Goal: Contribute content: Add original content to the website for others to see

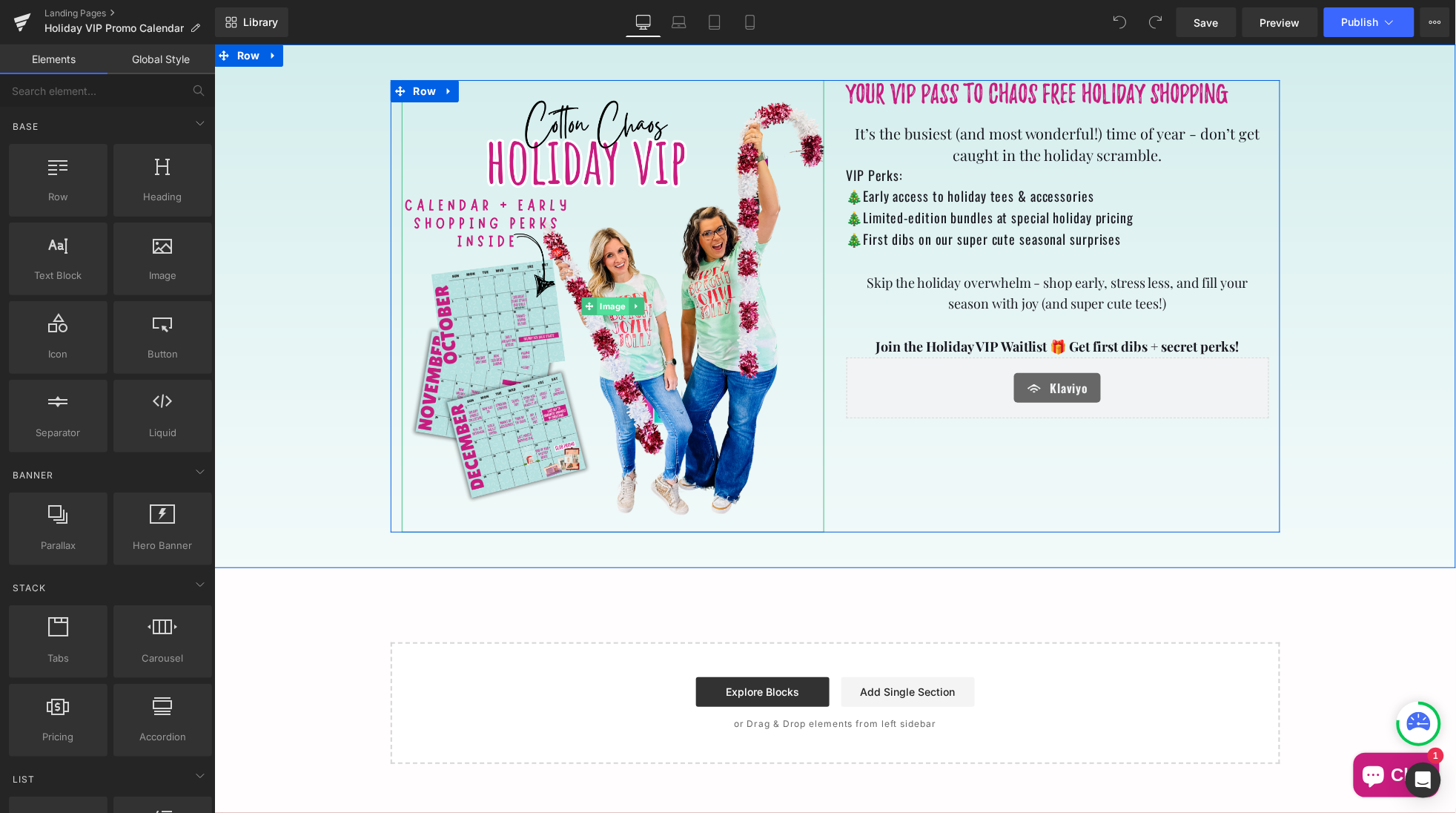
click at [612, 304] on span "Image" at bounding box center [612, 305] width 32 height 18
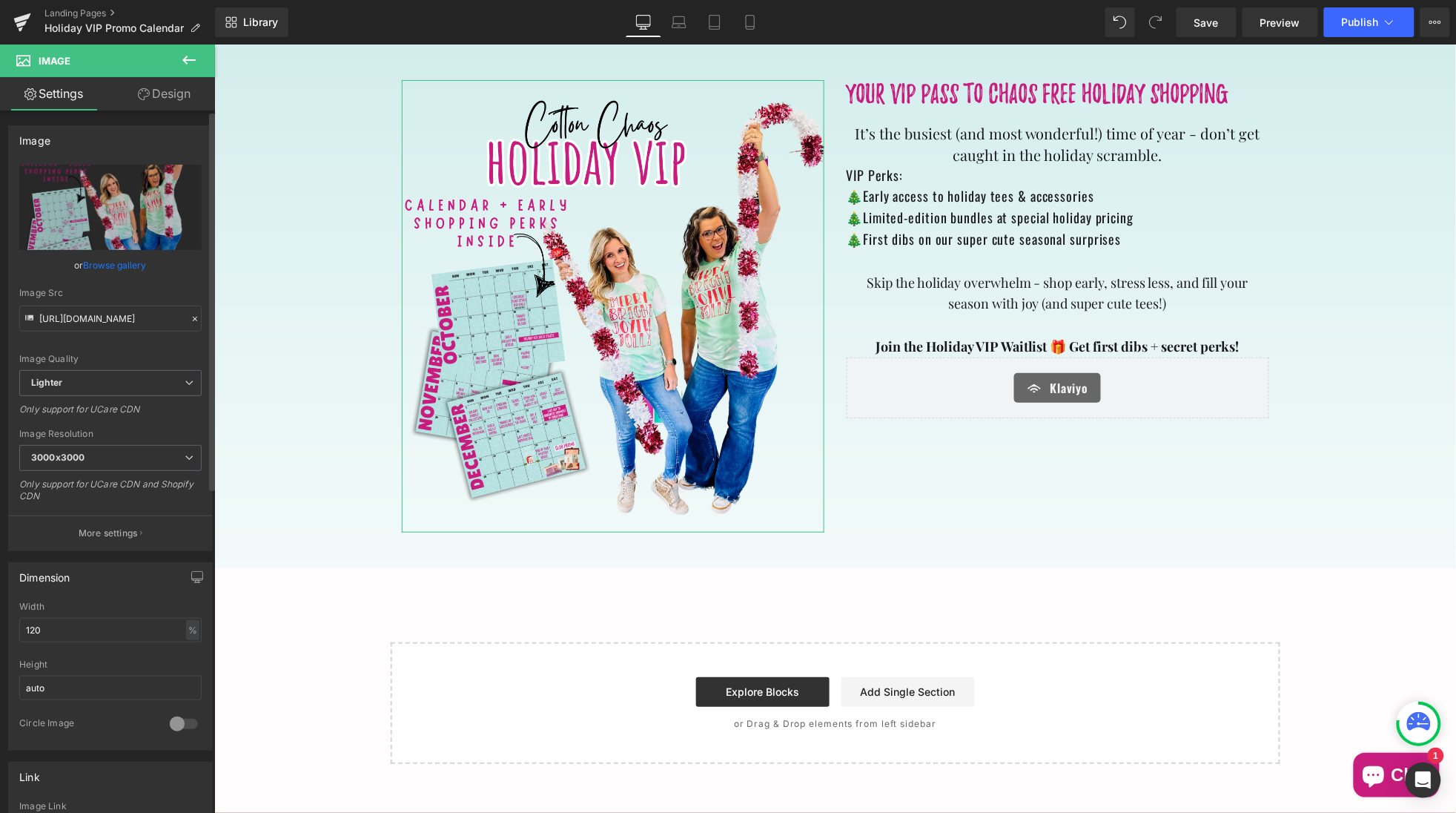
click at [107, 261] on link "Browse gallery" at bounding box center [115, 265] width 63 height 26
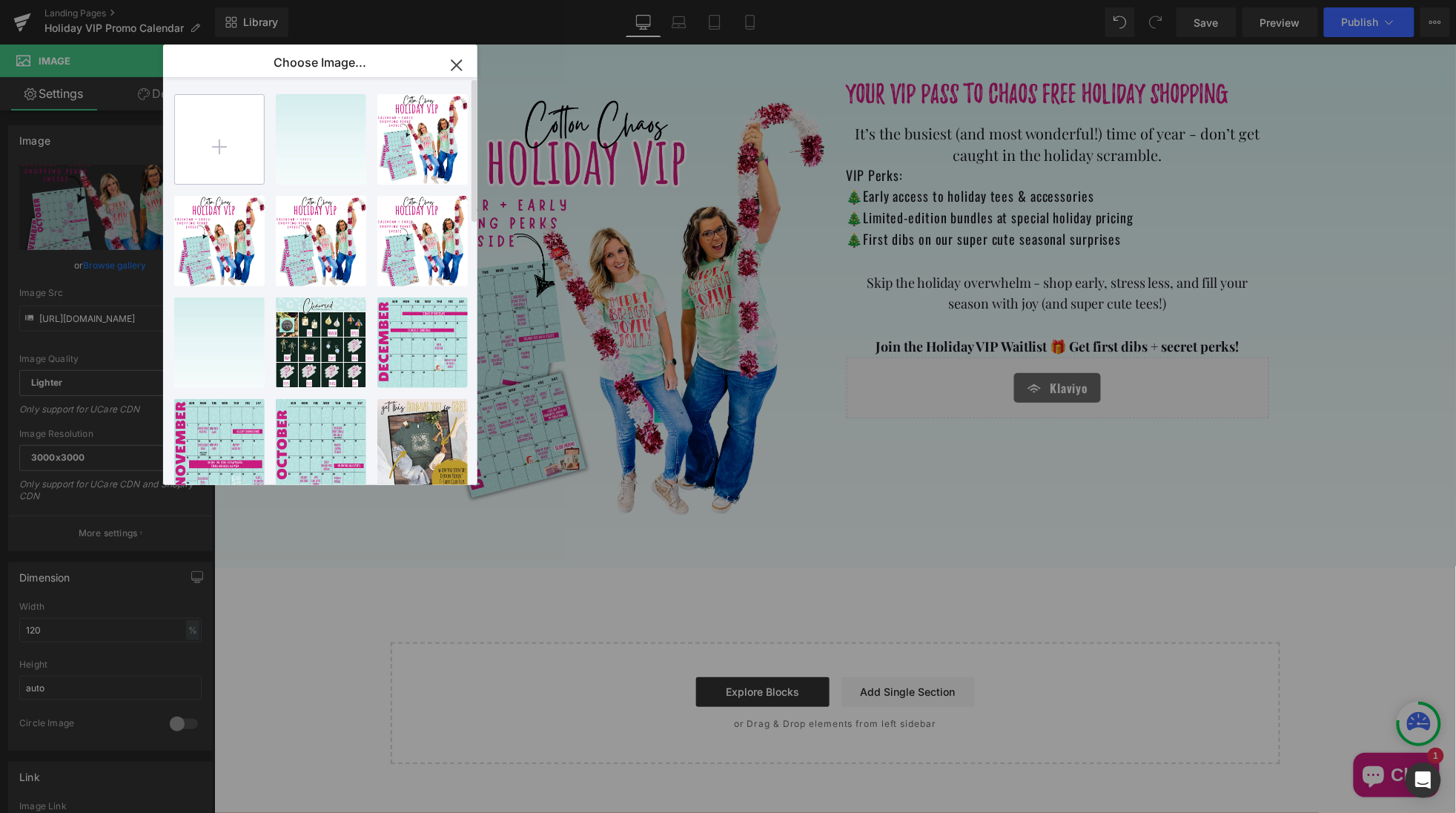
click at [229, 150] on input "file" at bounding box center [219, 140] width 89 height 89
click at [221, 152] on input "file" at bounding box center [219, 140] width 89 height 89
click at [451, 68] on icon "button" at bounding box center [456, 65] width 24 height 24
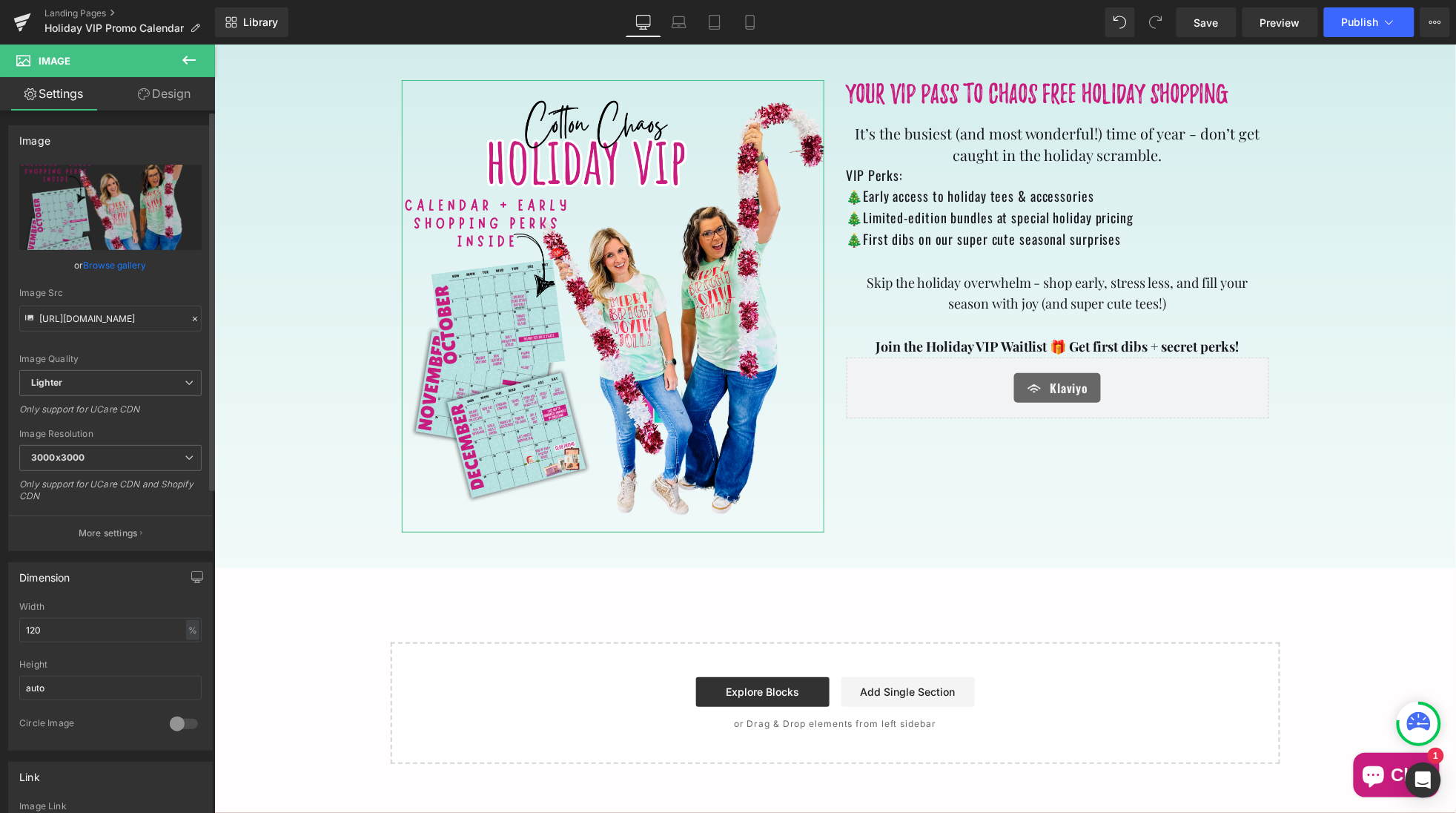
click at [113, 267] on link "Browse gallery" at bounding box center [115, 265] width 63 height 26
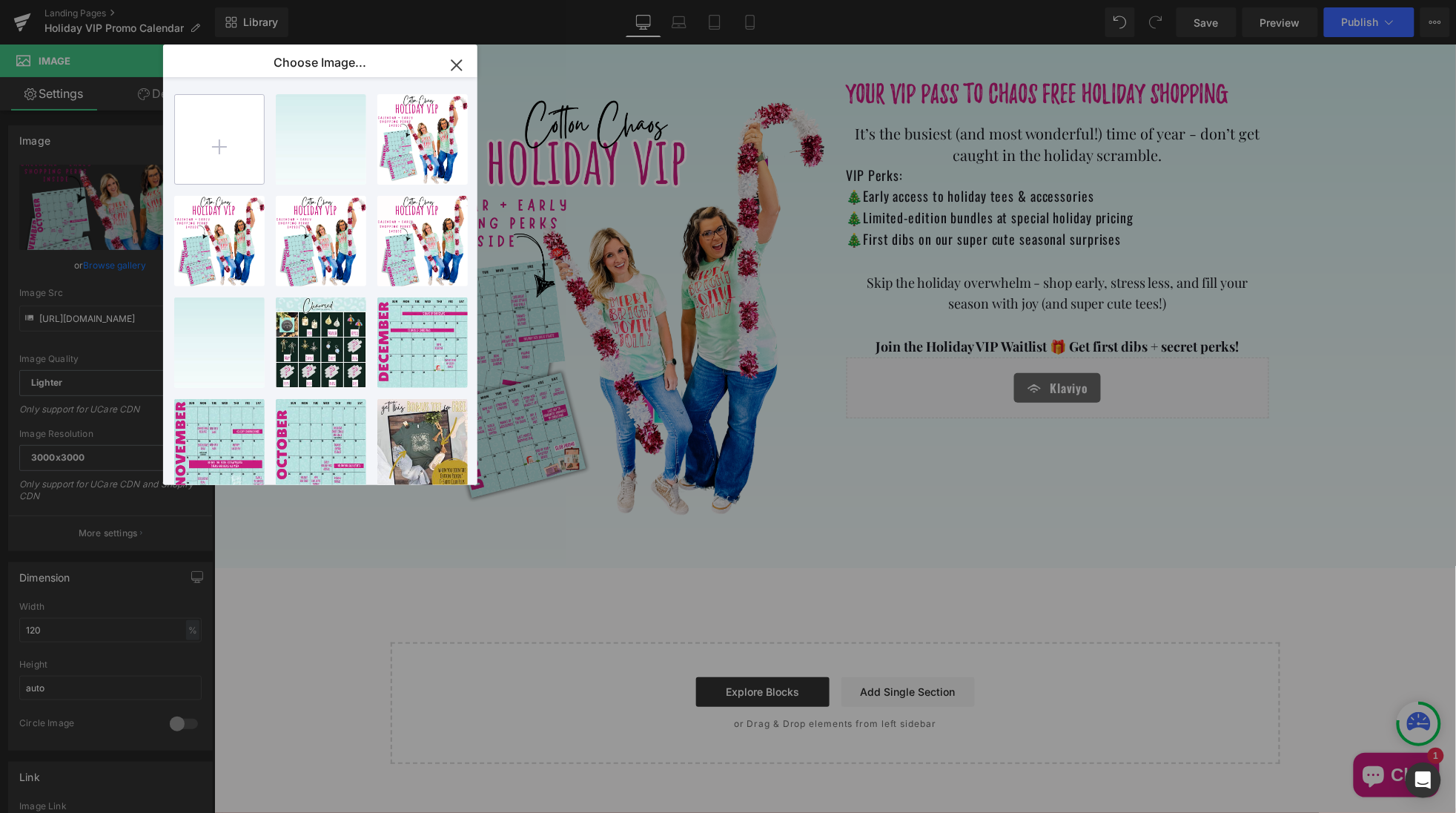
click at [211, 154] on input "file" at bounding box center [219, 140] width 89 height 89
type input "C:\fakepath\2025 4th quarter holiday deals -5.png"
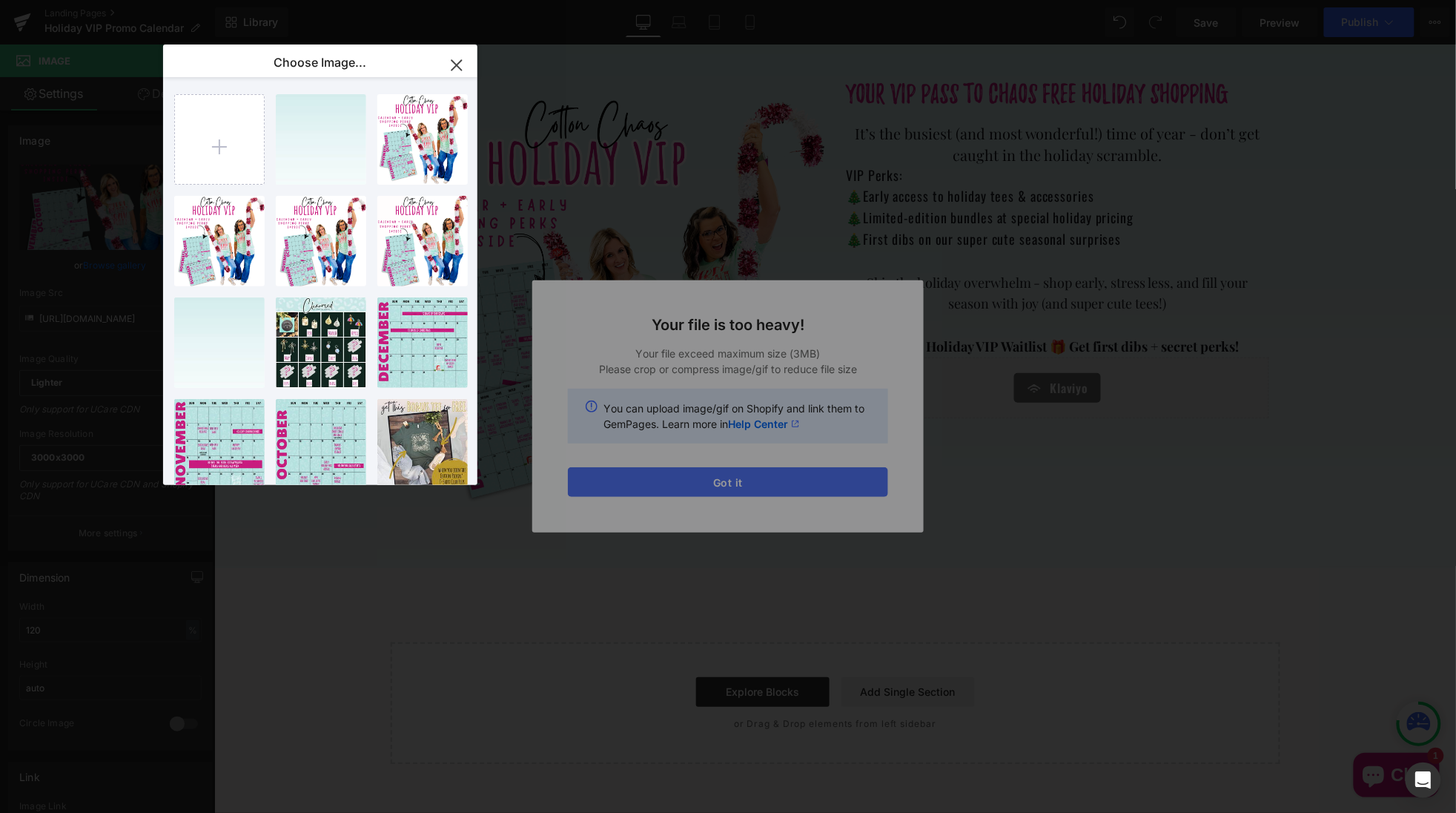
click at [728, 0] on div "Text Color Highlight Color #333333 Choose Image... Back to Library Insert Gempa…" at bounding box center [728, 0] width 1456 height 0
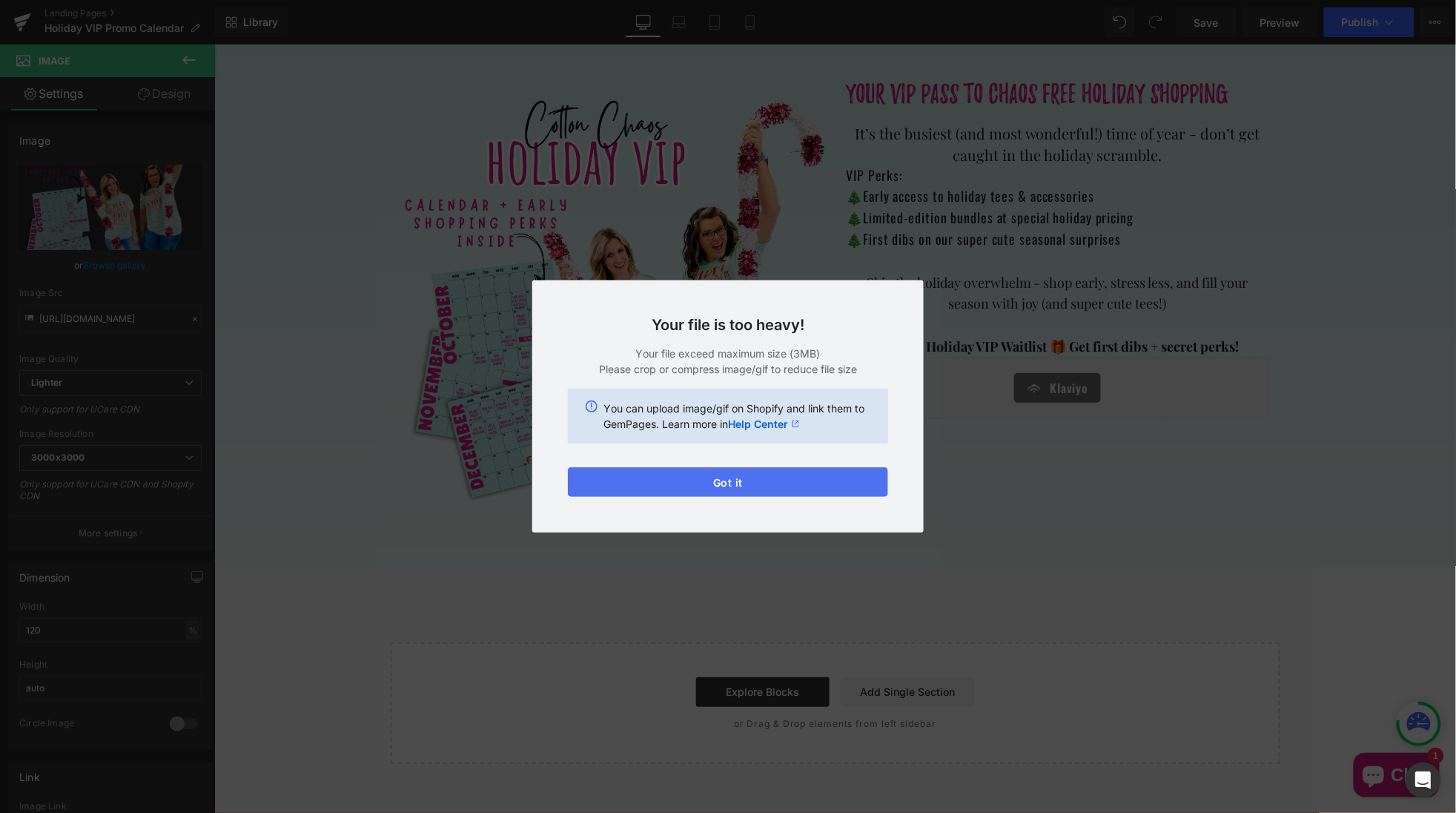
click at [728, 478] on button "Got it" at bounding box center [728, 482] width 320 height 29
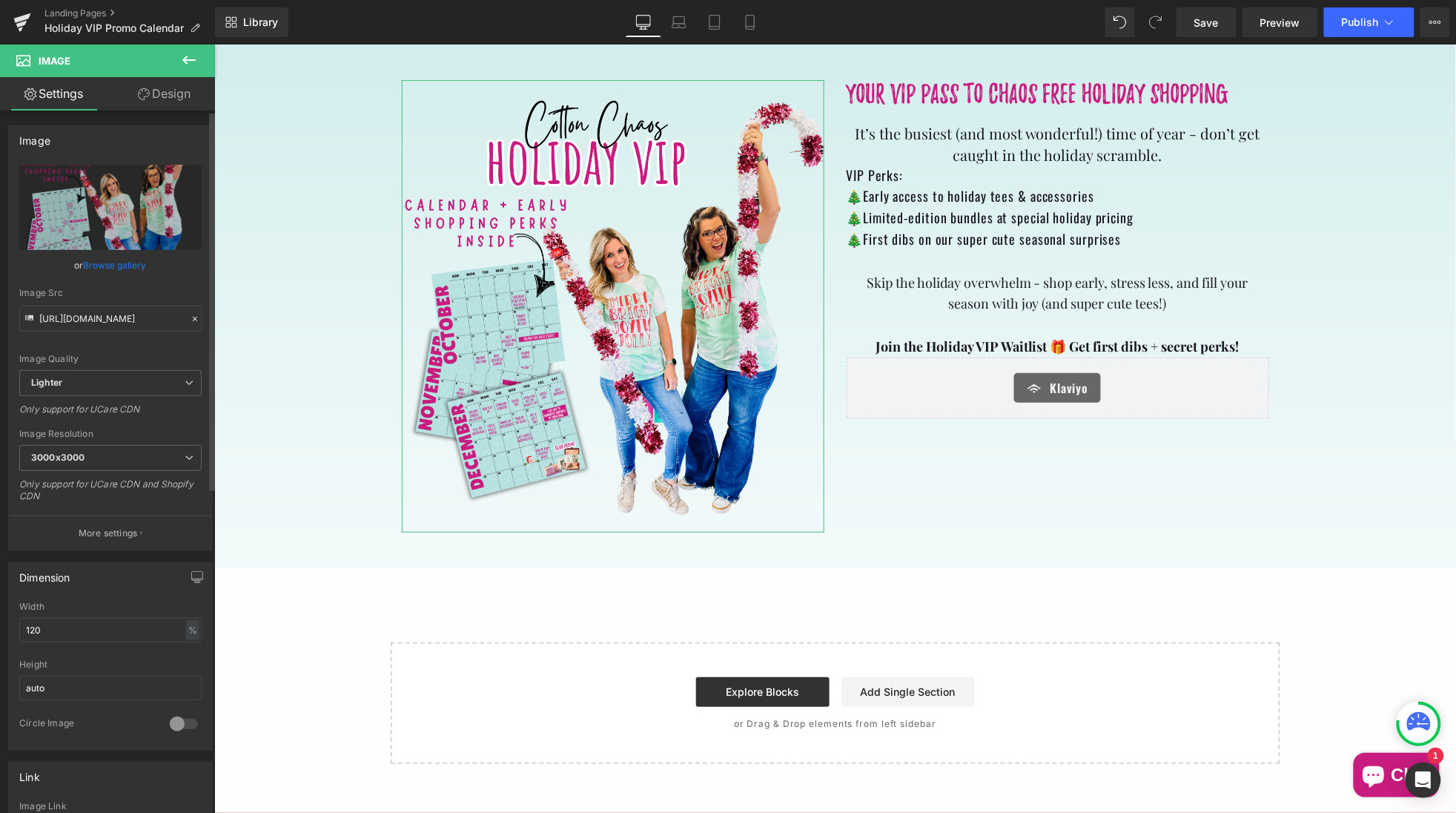
click at [135, 262] on link "Browse gallery" at bounding box center [115, 265] width 63 height 26
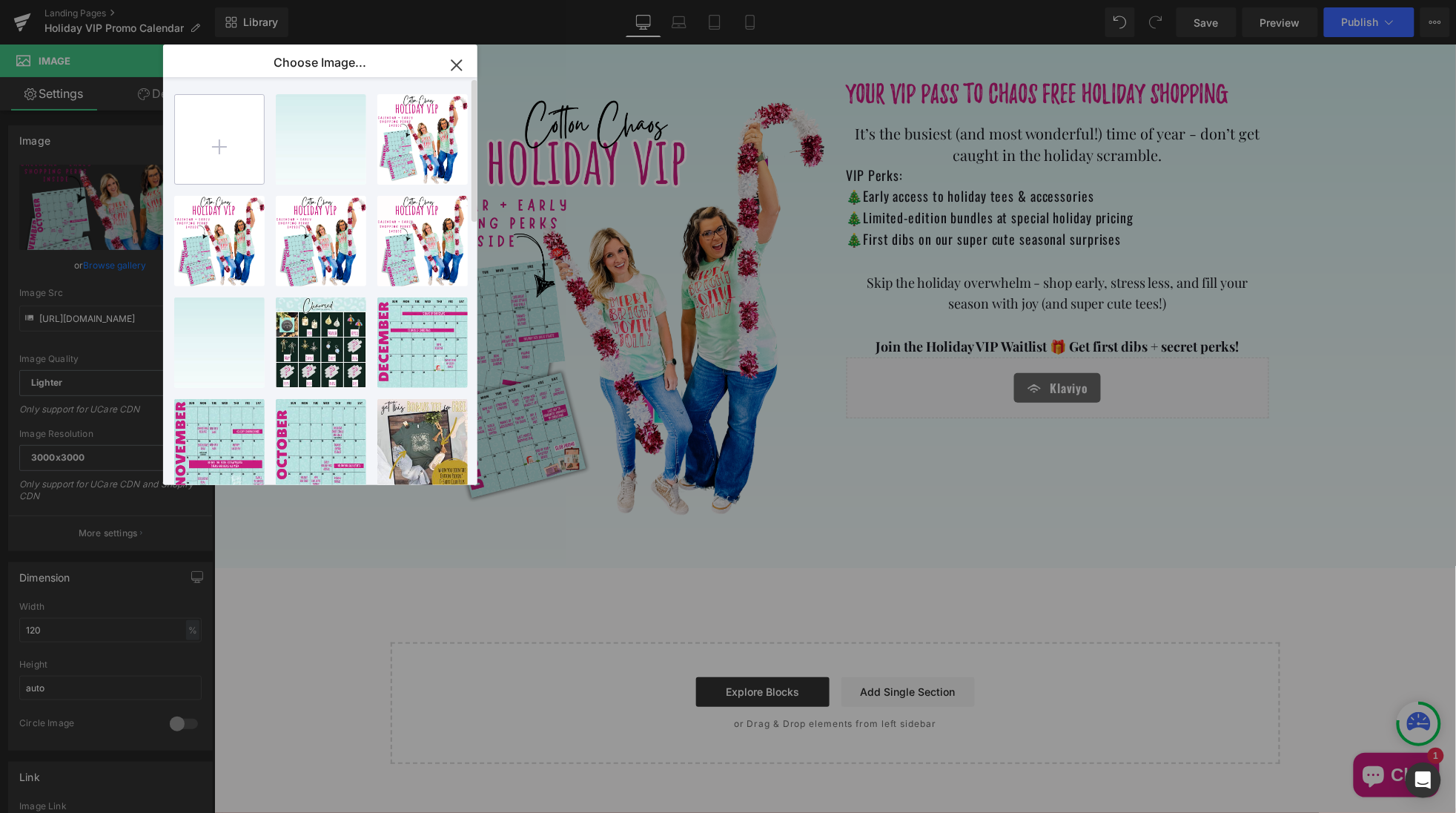
click at [229, 140] on input "file" at bounding box center [219, 140] width 89 height 89
click at [239, 159] on input "file" at bounding box center [219, 140] width 89 height 89
click at [456, 72] on icon "button" at bounding box center [456, 65] width 24 height 24
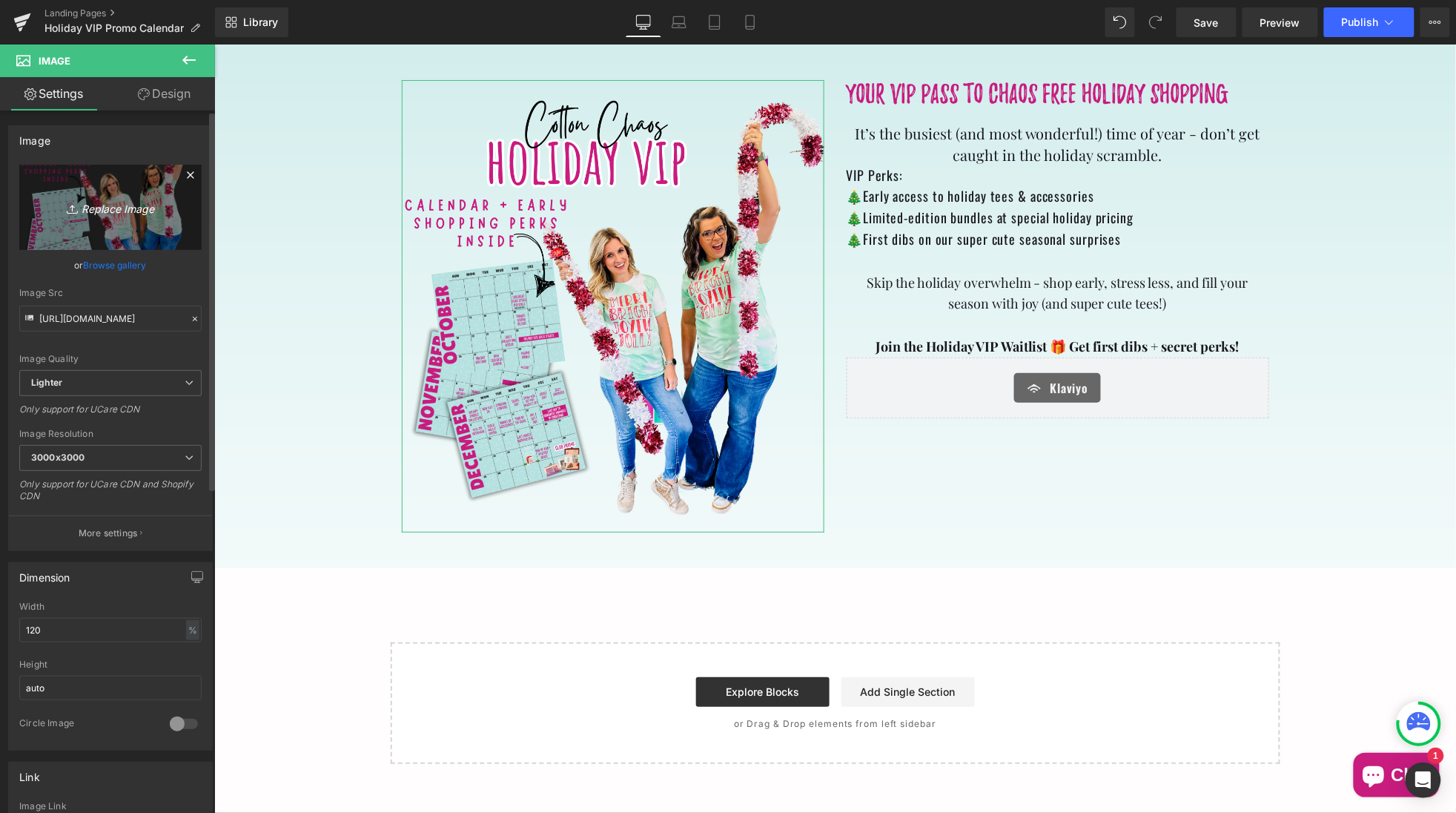
click at [111, 216] on link "Replace Image" at bounding box center [110, 207] width 182 height 85
click at [116, 261] on link "Browse gallery" at bounding box center [115, 265] width 63 height 26
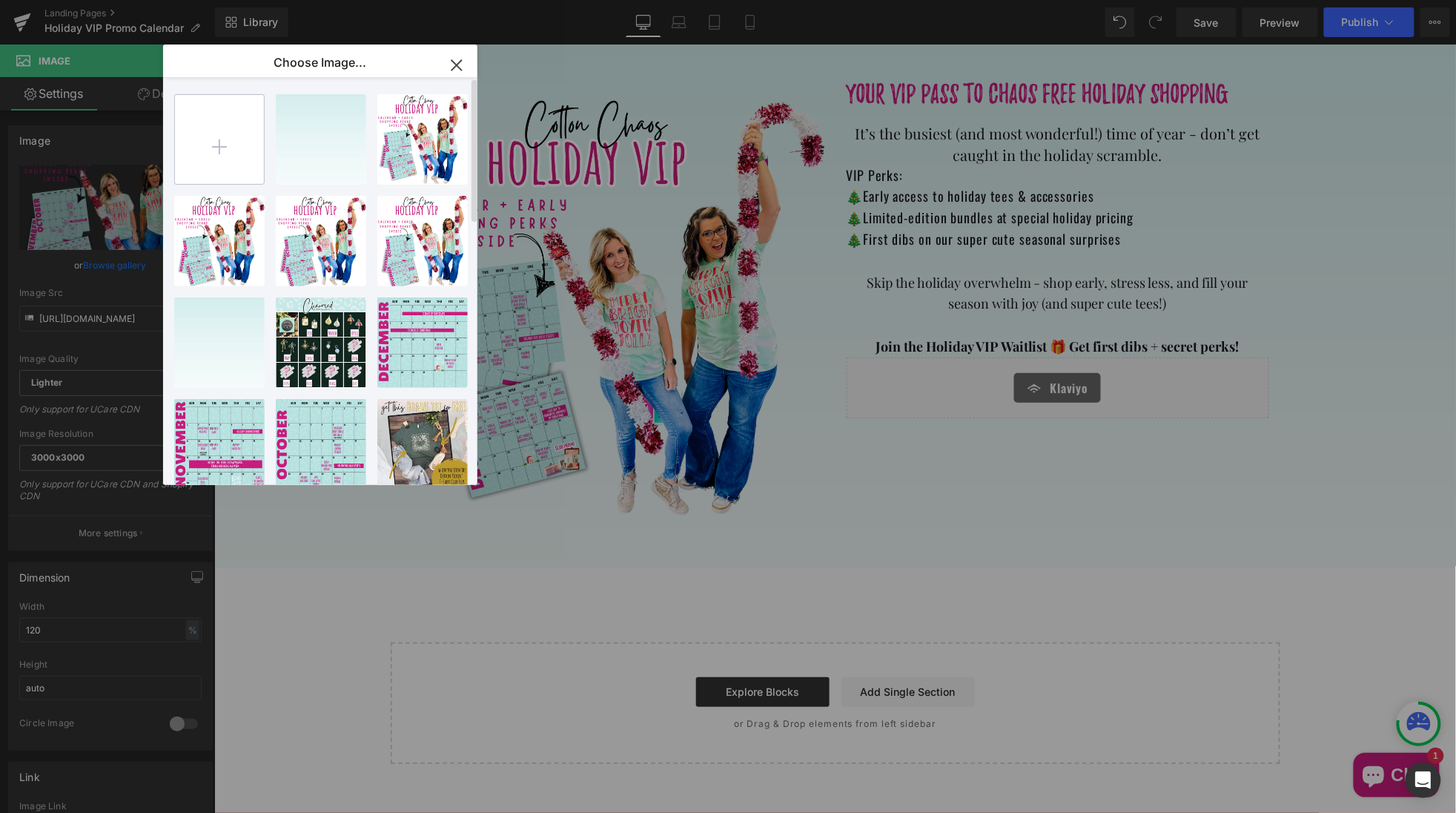
click at [219, 137] on input "file" at bounding box center [219, 140] width 89 height 89
click at [229, 154] on input "file" at bounding box center [219, 140] width 89 height 89
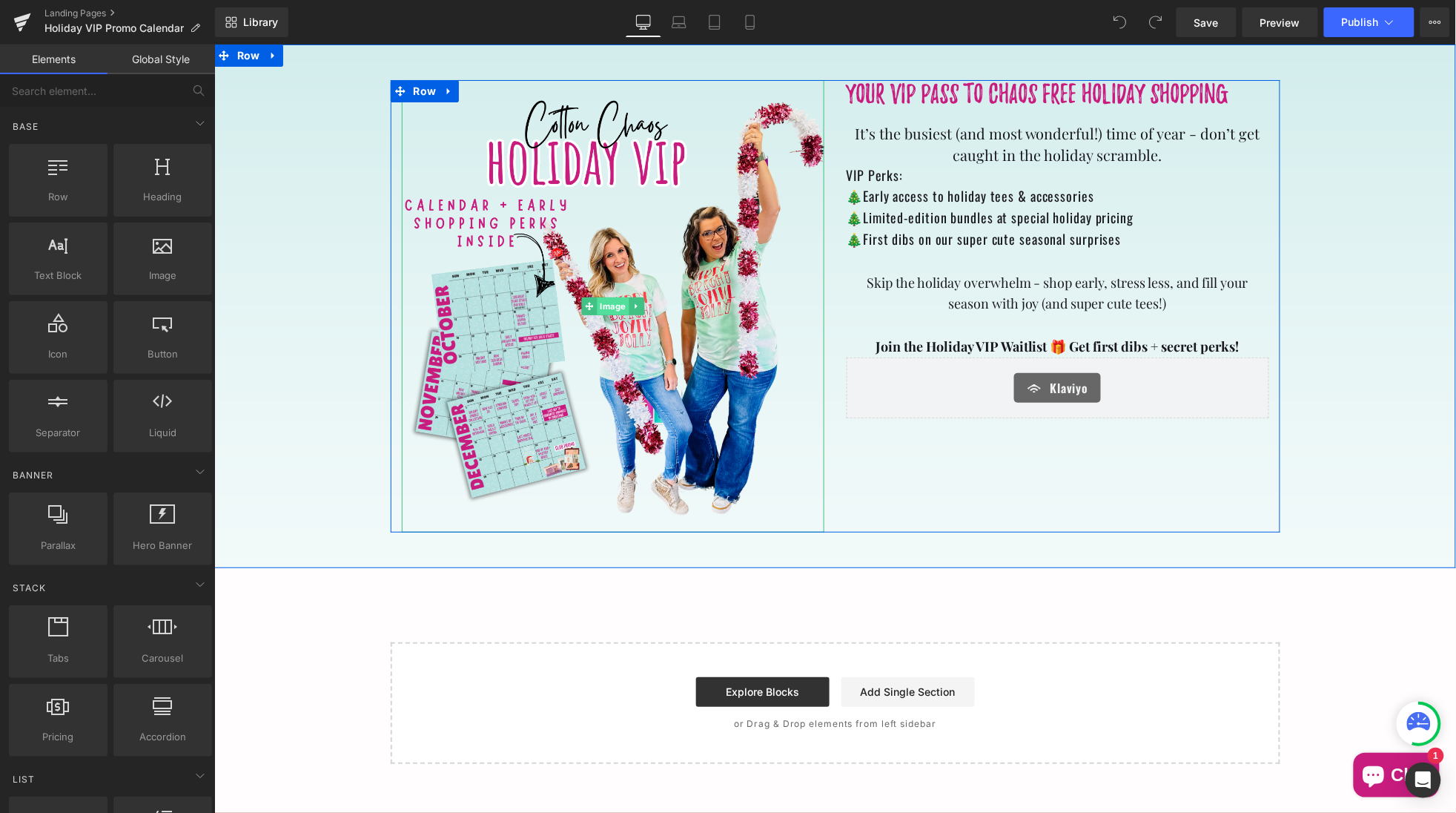
click at [612, 299] on span "Image" at bounding box center [612, 305] width 32 height 18
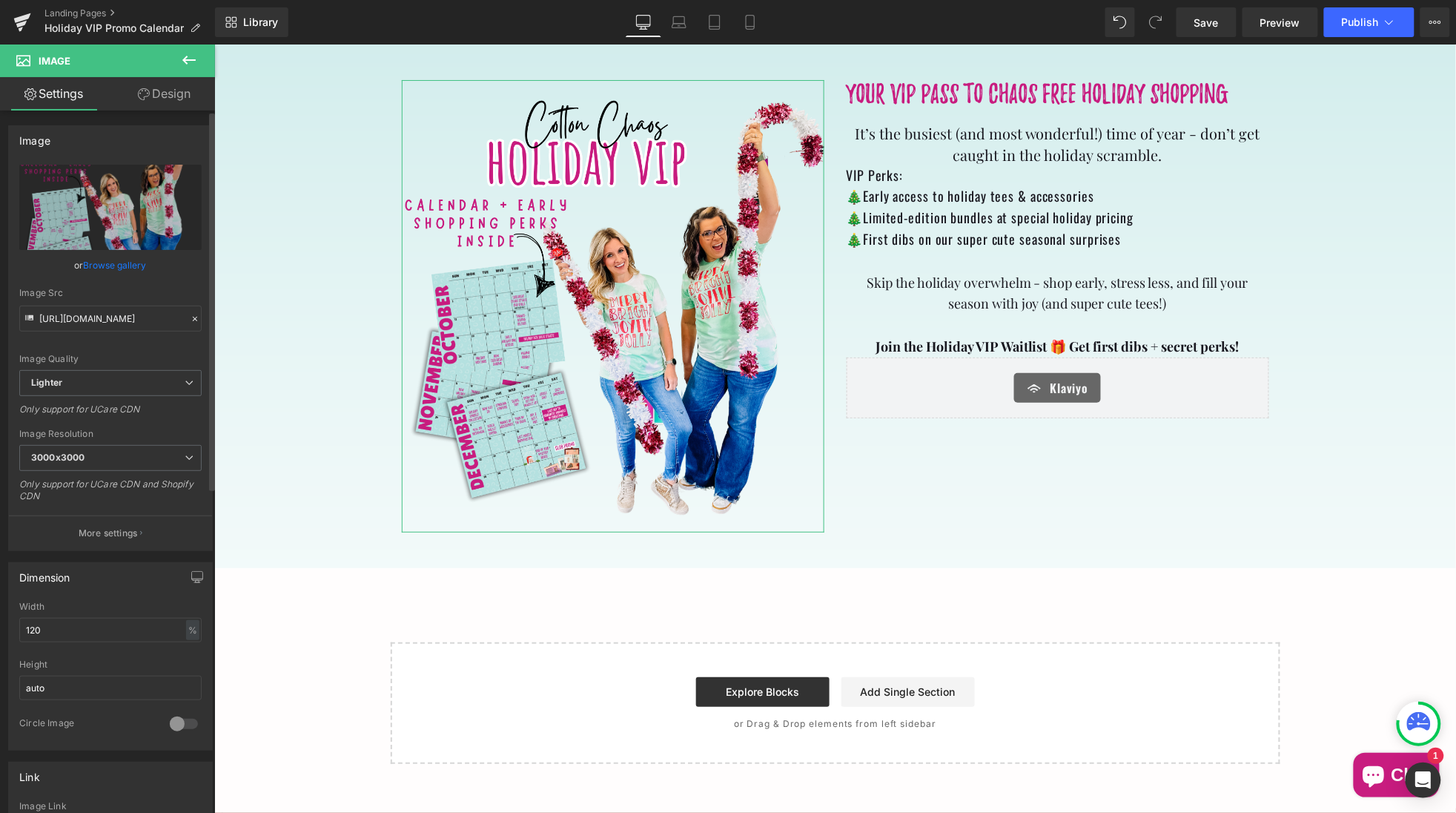
click at [135, 260] on link "Browse gallery" at bounding box center [115, 265] width 63 height 26
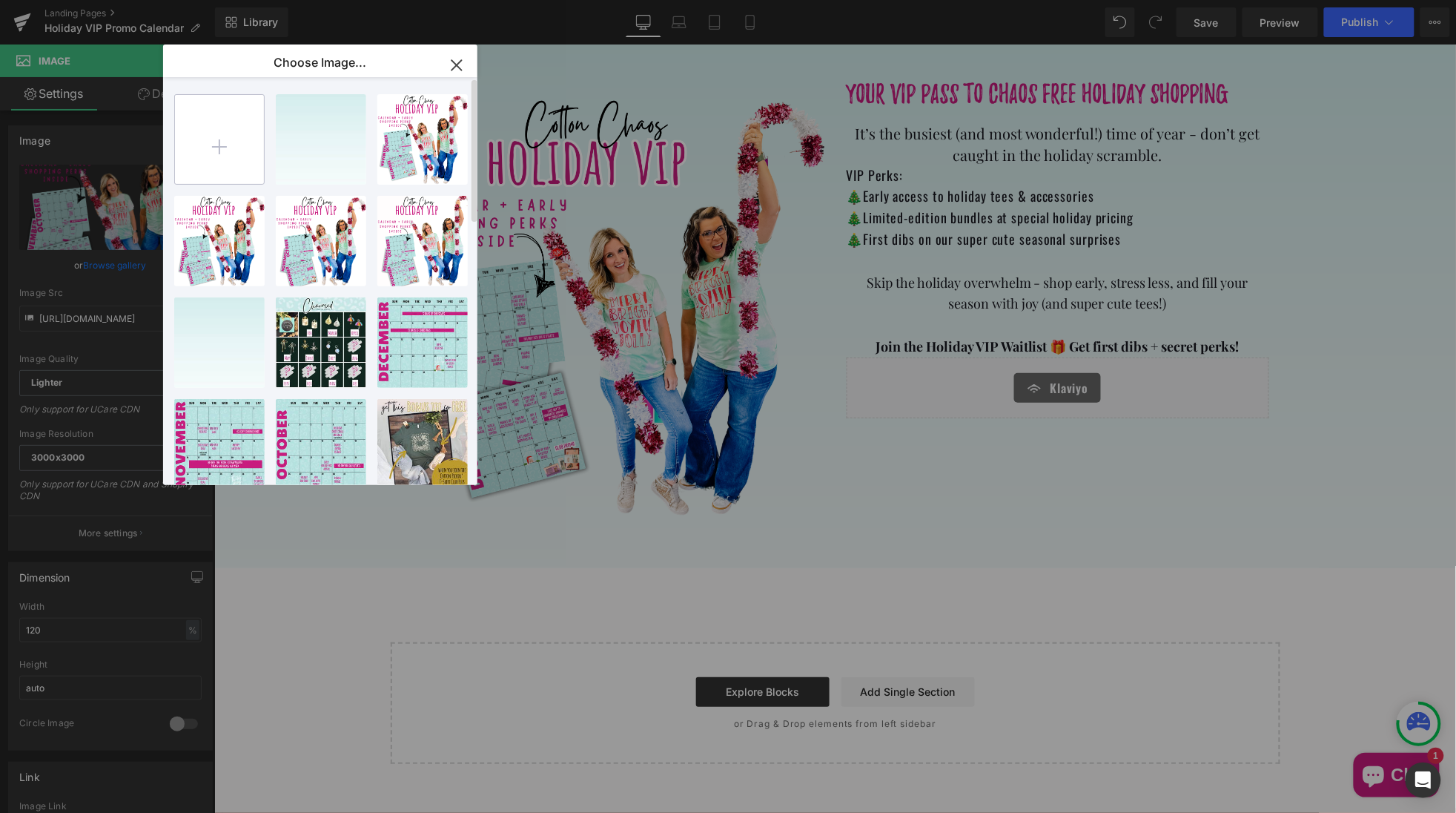
click at [214, 154] on input "file" at bounding box center [219, 140] width 89 height 89
click at [219, 145] on input "file" at bounding box center [219, 140] width 89 height 89
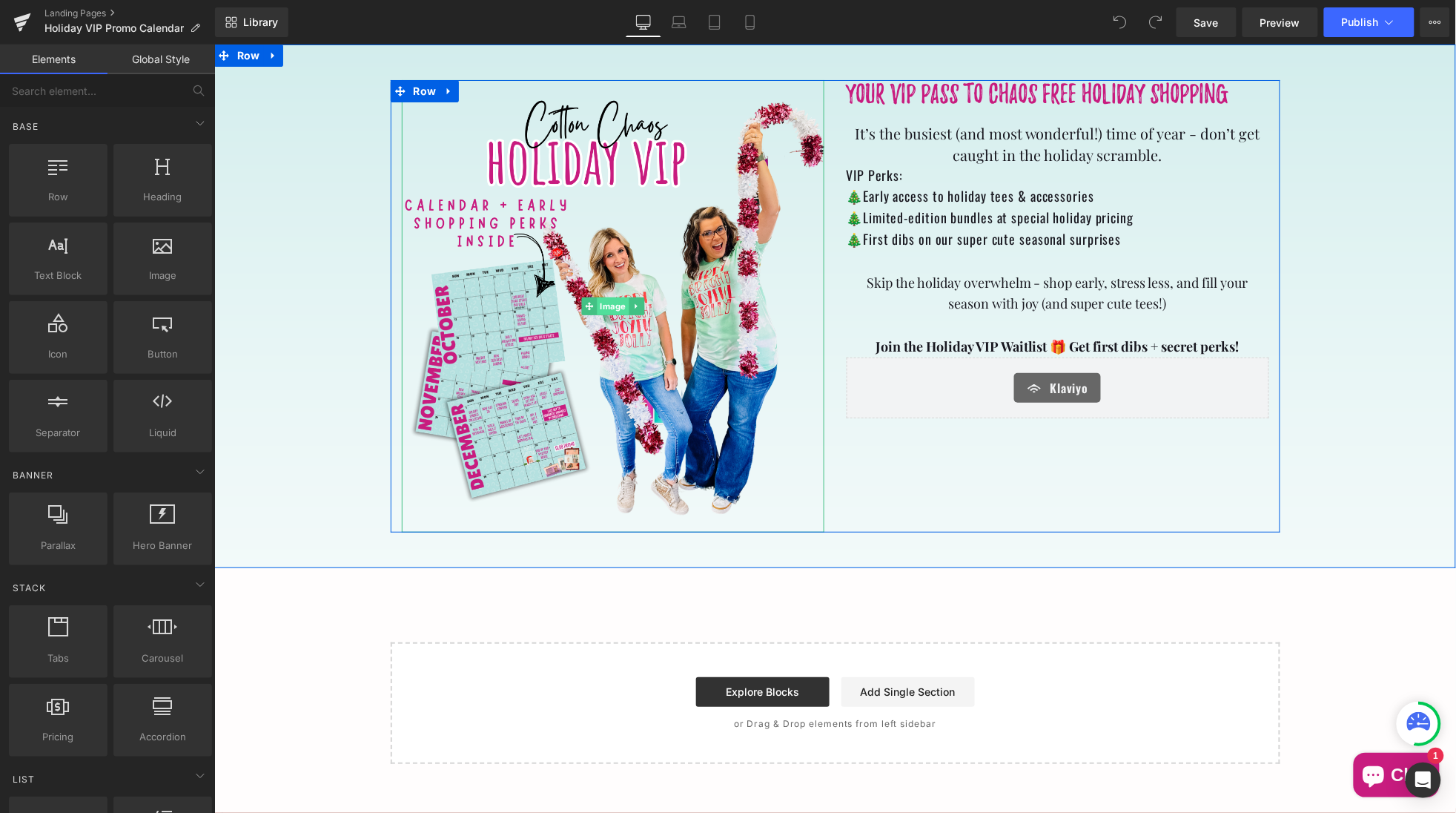
click at [605, 310] on span "Image" at bounding box center [612, 305] width 32 height 18
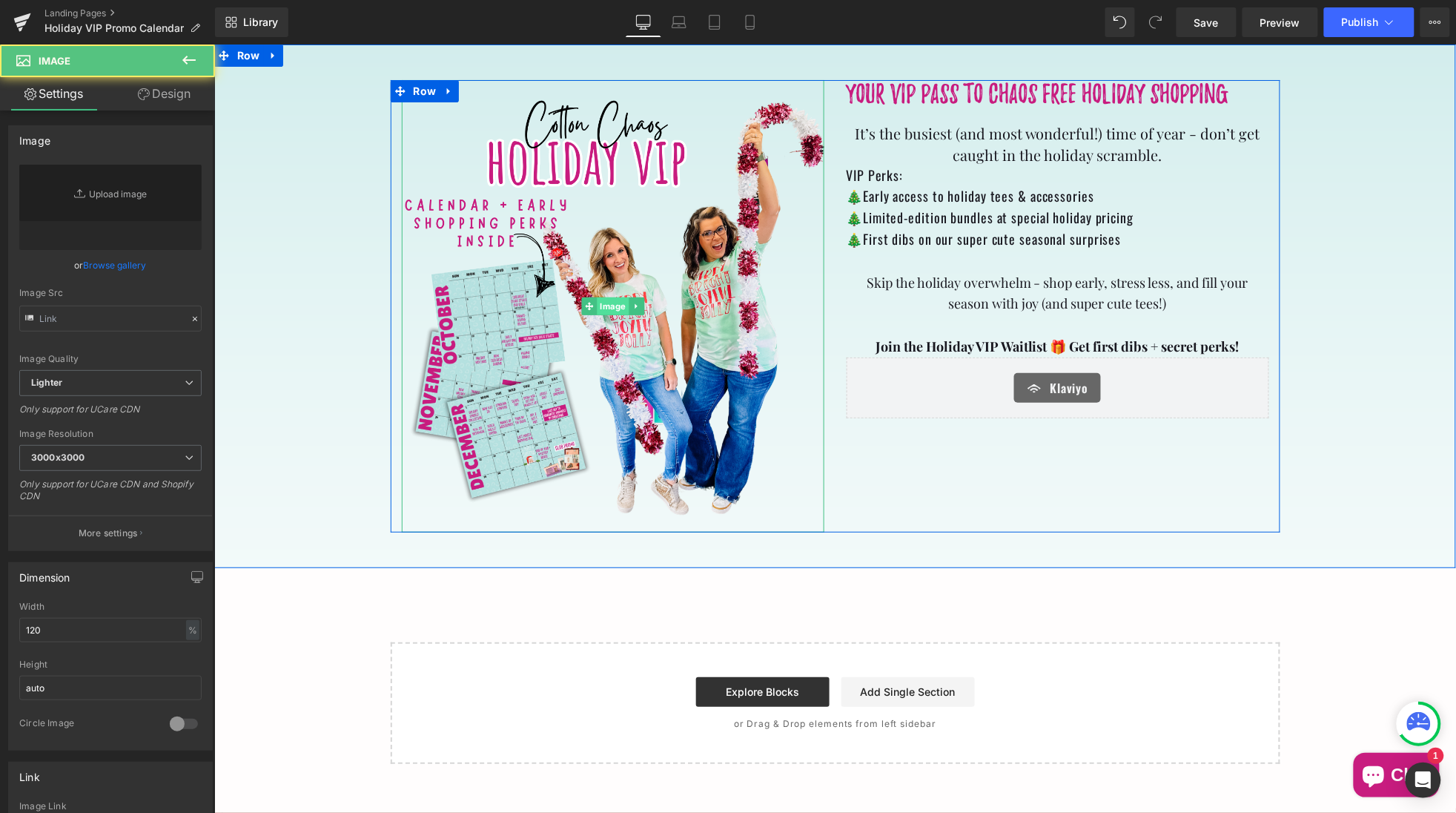
type input "[URL][DOMAIN_NAME]"
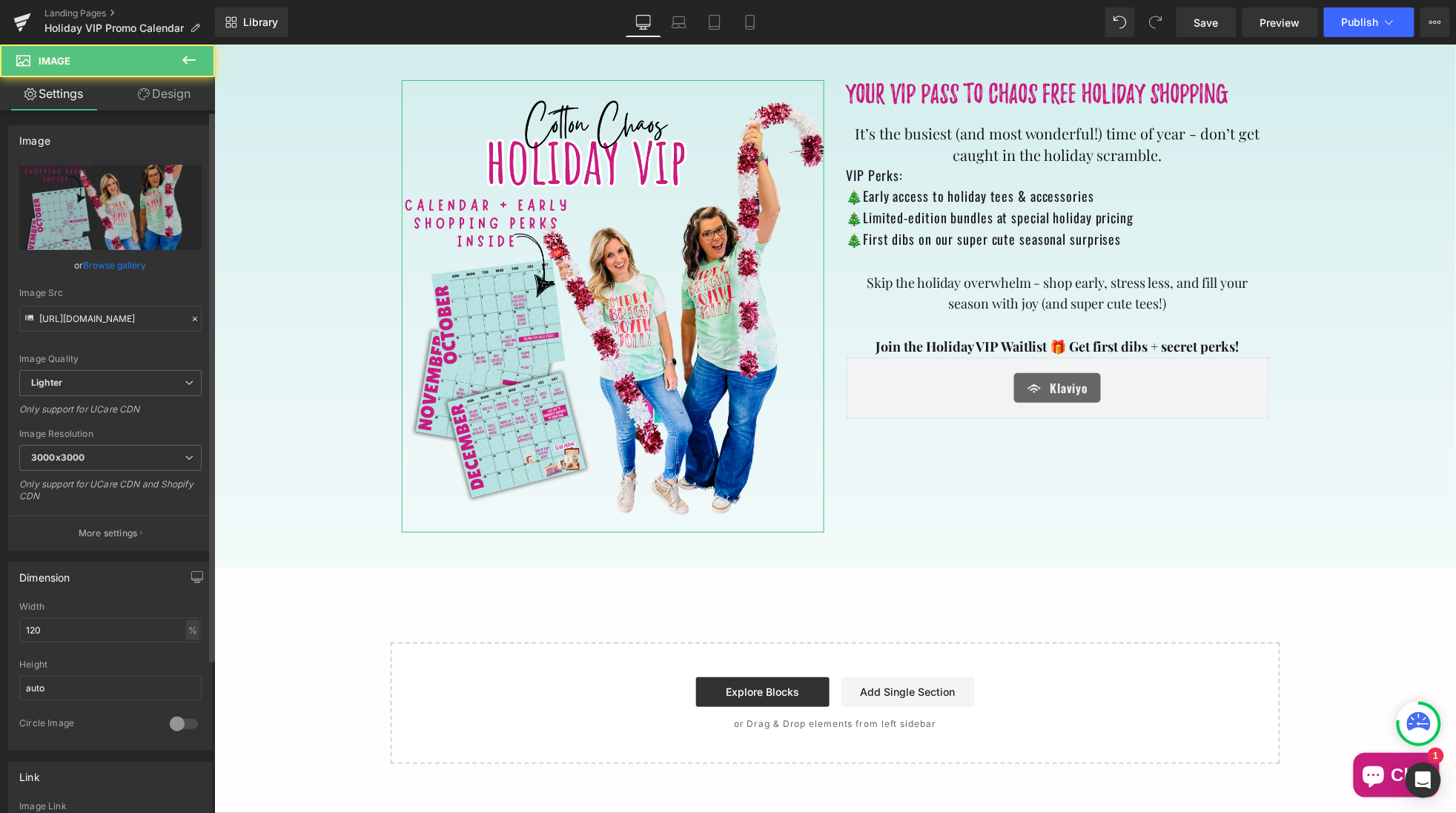
click at [120, 267] on link "Browse gallery" at bounding box center [115, 265] width 63 height 26
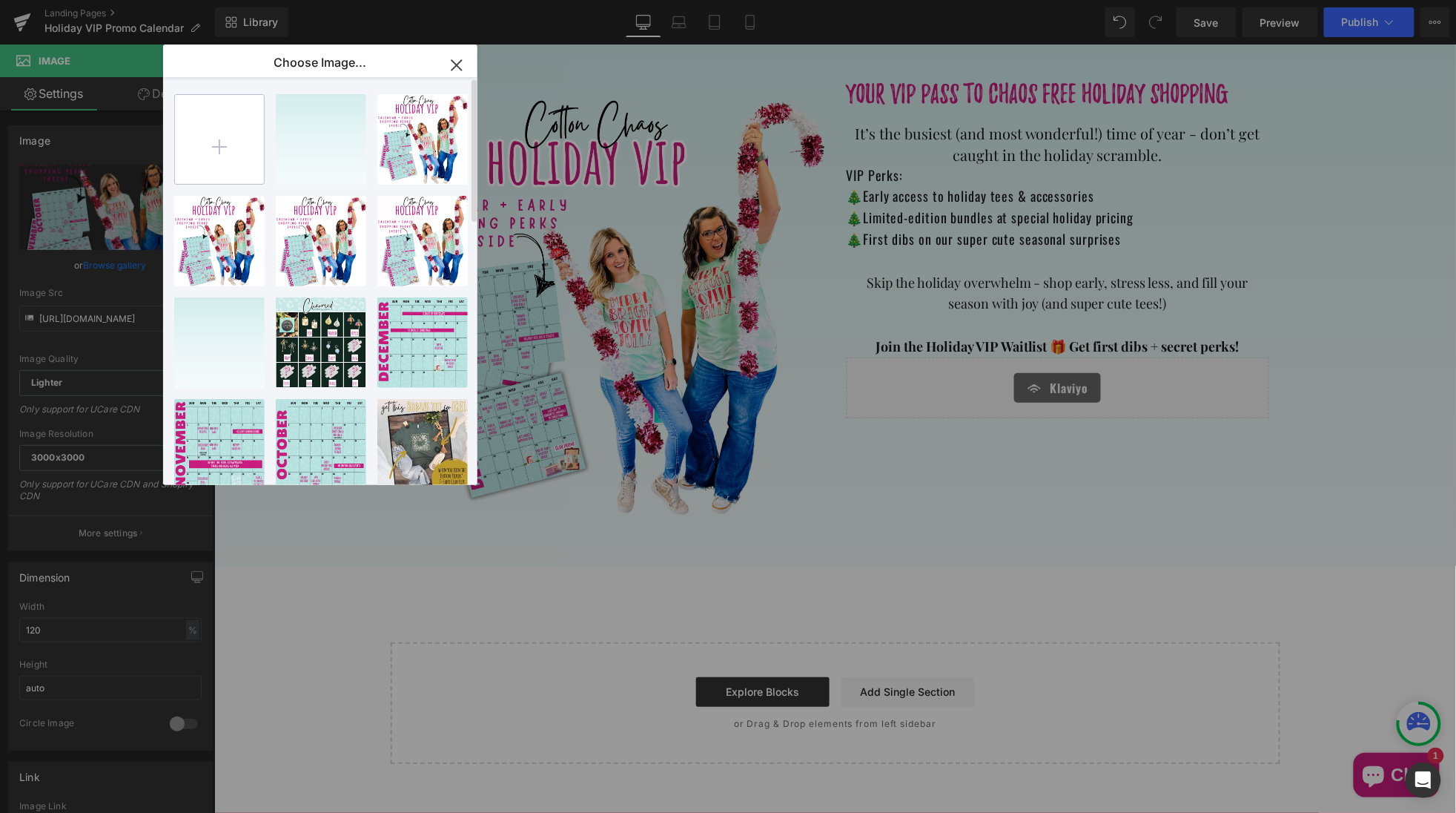
click at [209, 172] on input "file" at bounding box center [219, 140] width 89 height 89
click at [210, 150] on input "file" at bounding box center [219, 140] width 89 height 89
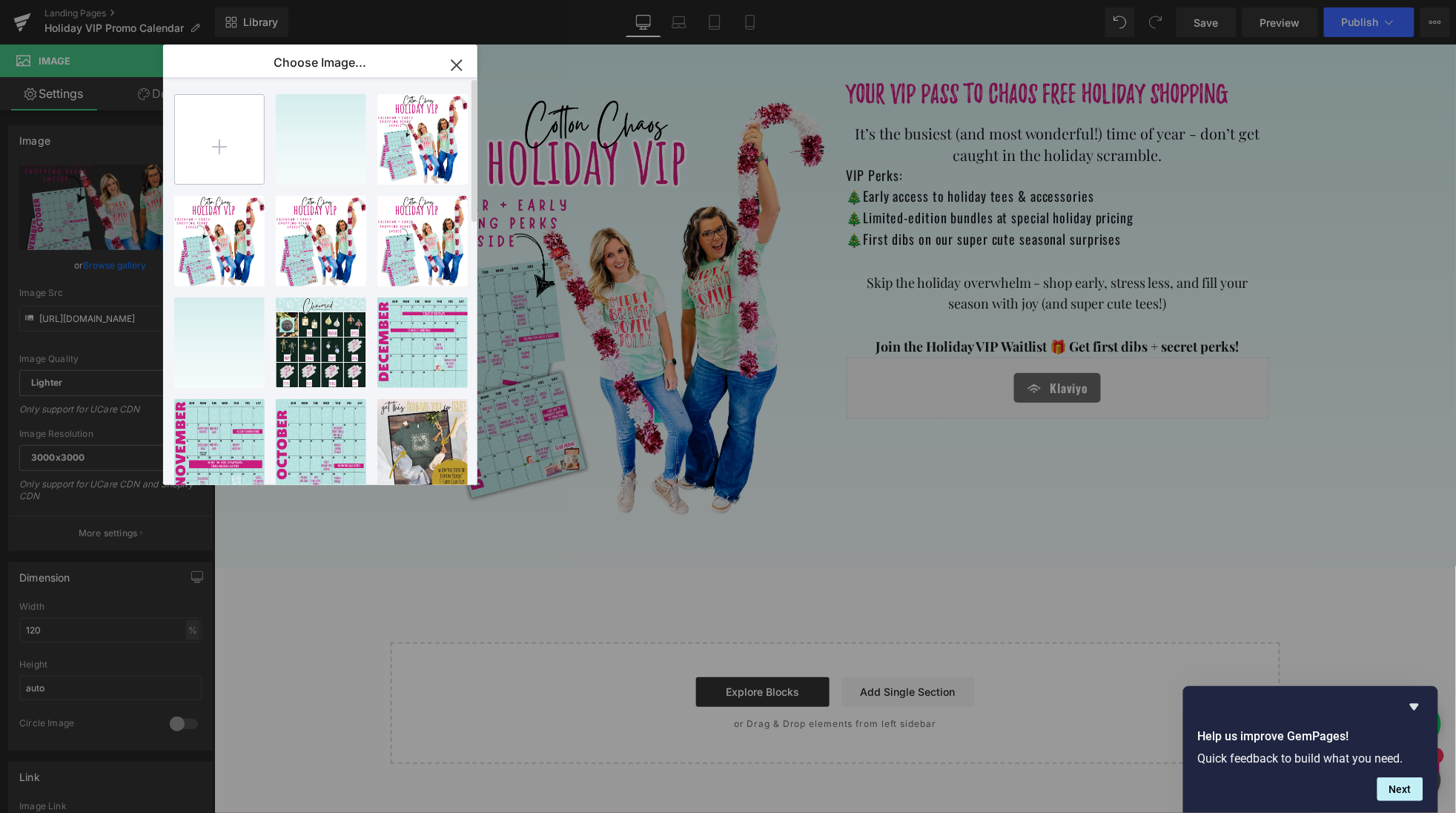
click at [228, 154] on input "file" at bounding box center [219, 140] width 89 height 89
click at [222, 150] on input "file" at bounding box center [219, 140] width 89 height 89
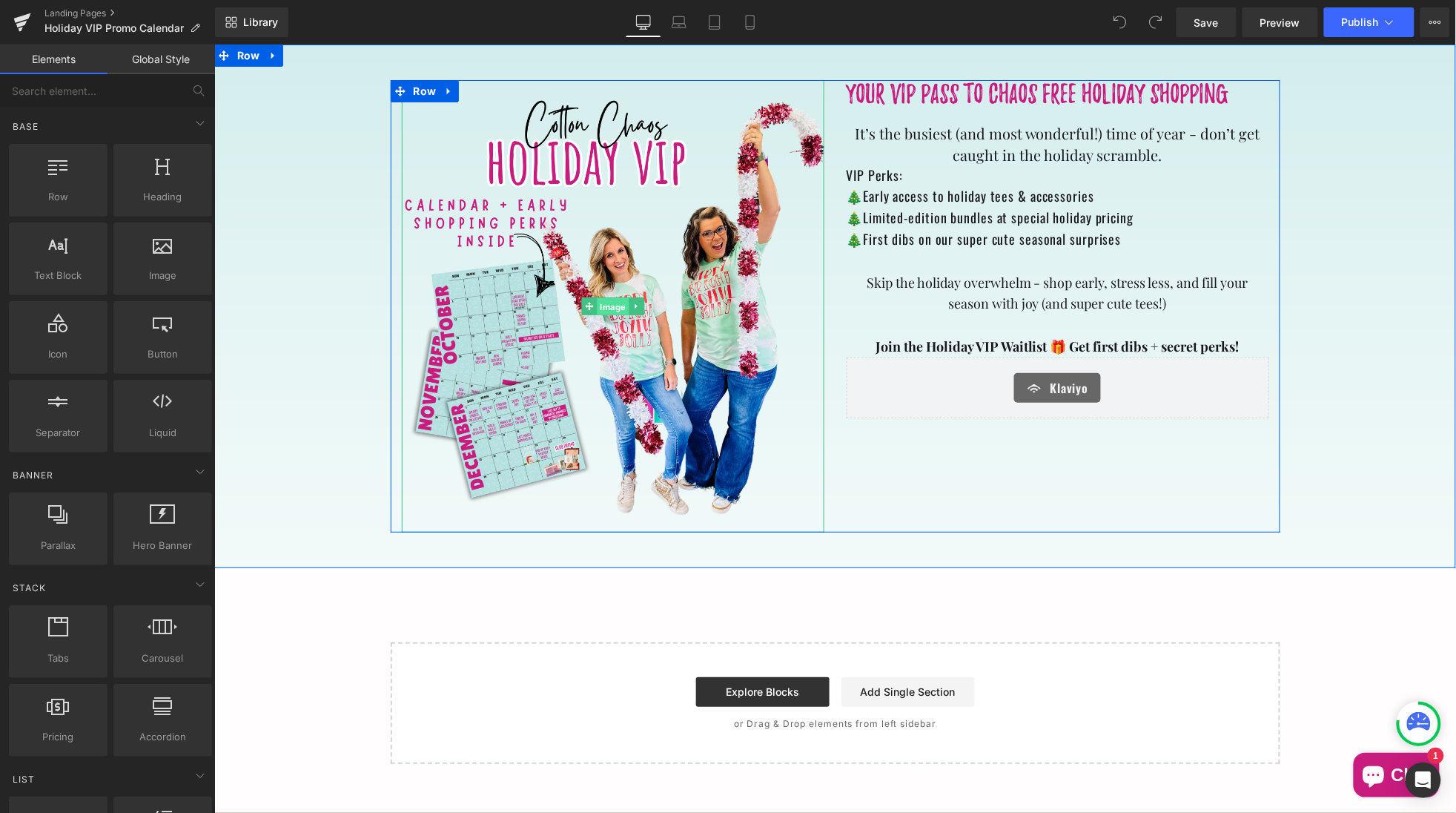
click at [617, 302] on span "Image" at bounding box center [612, 306] width 32 height 18
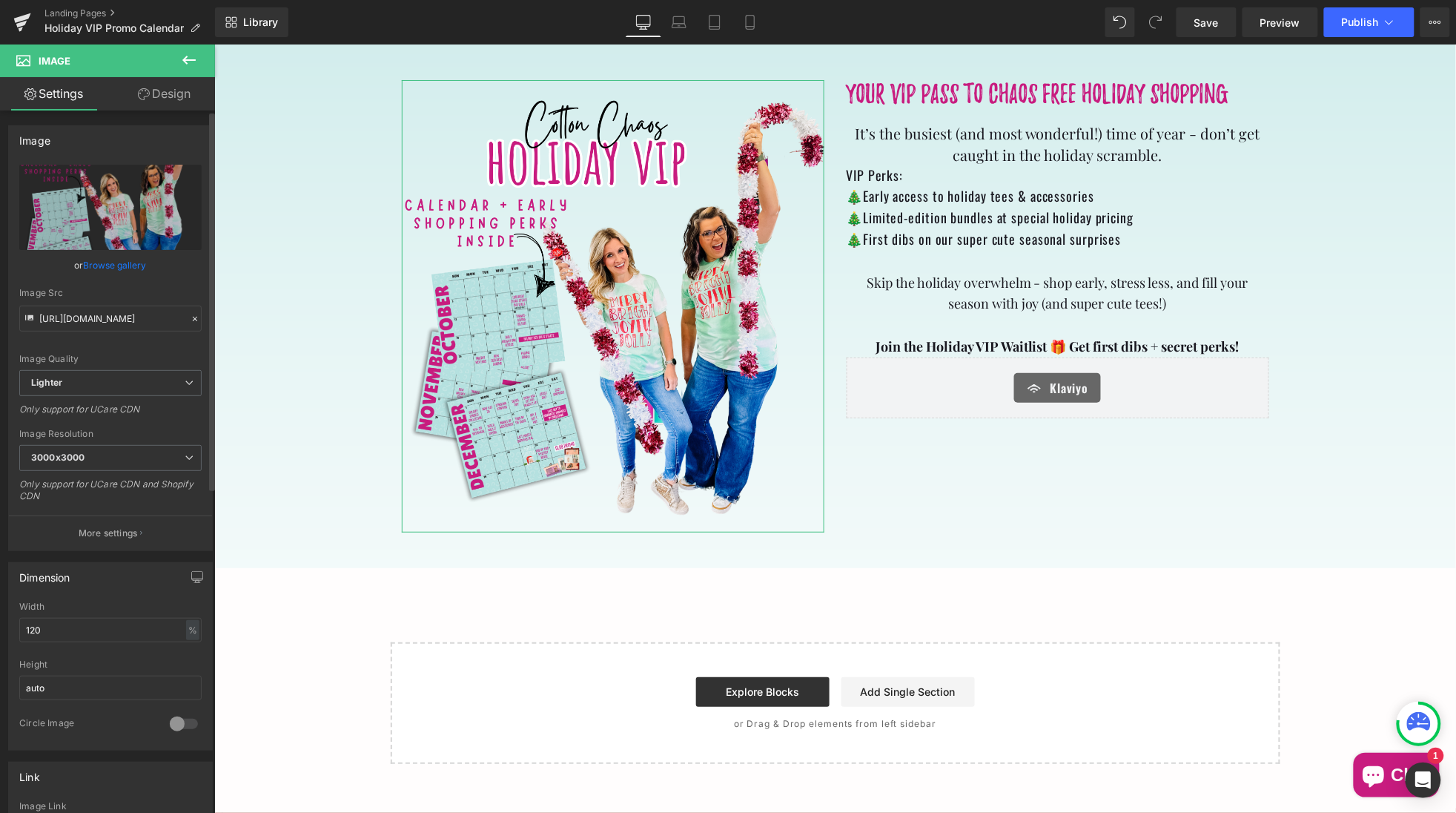
click at [141, 264] on link "Browse gallery" at bounding box center [115, 265] width 63 height 26
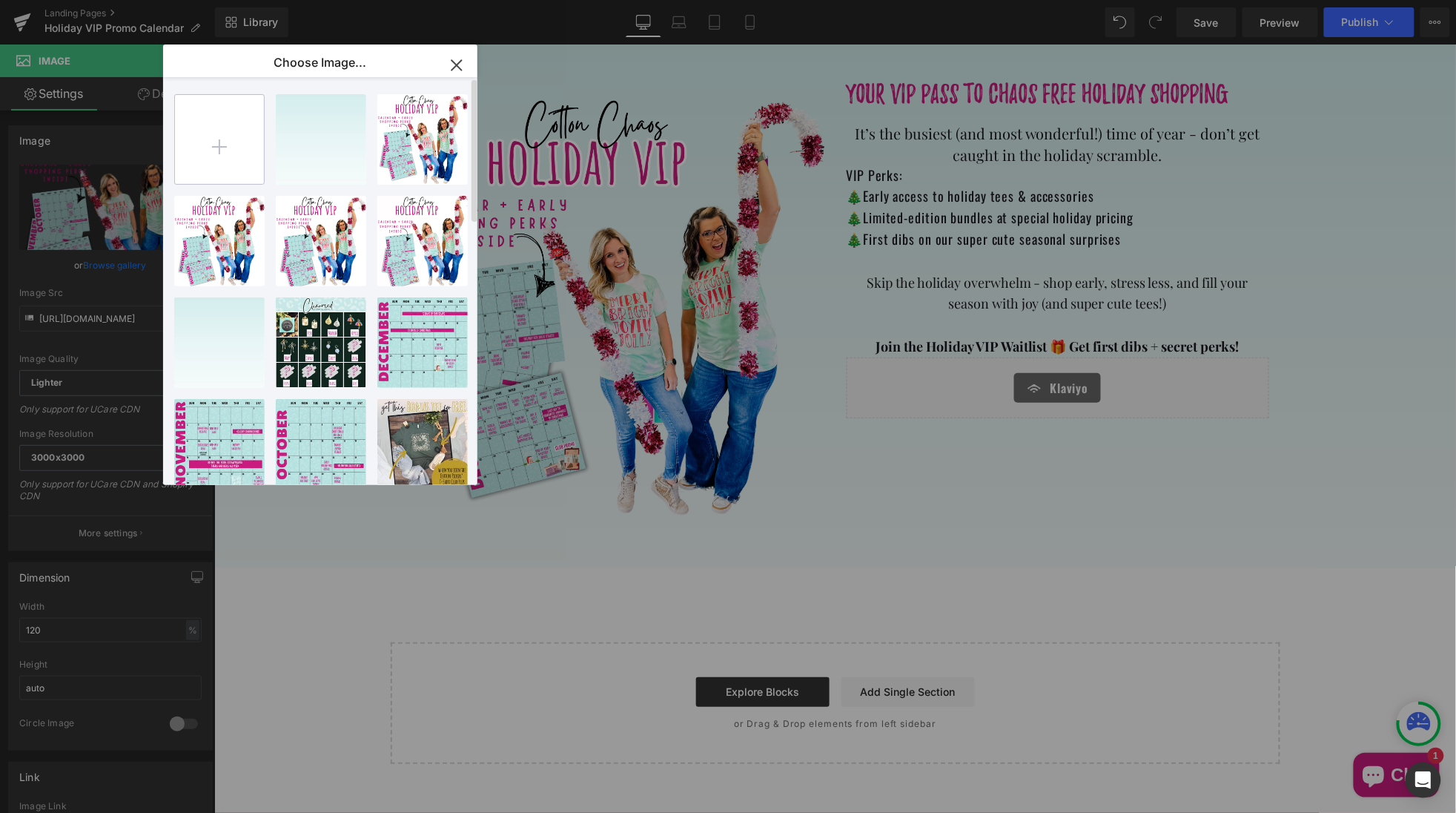
click at [189, 166] on input "file" at bounding box center [219, 140] width 89 height 89
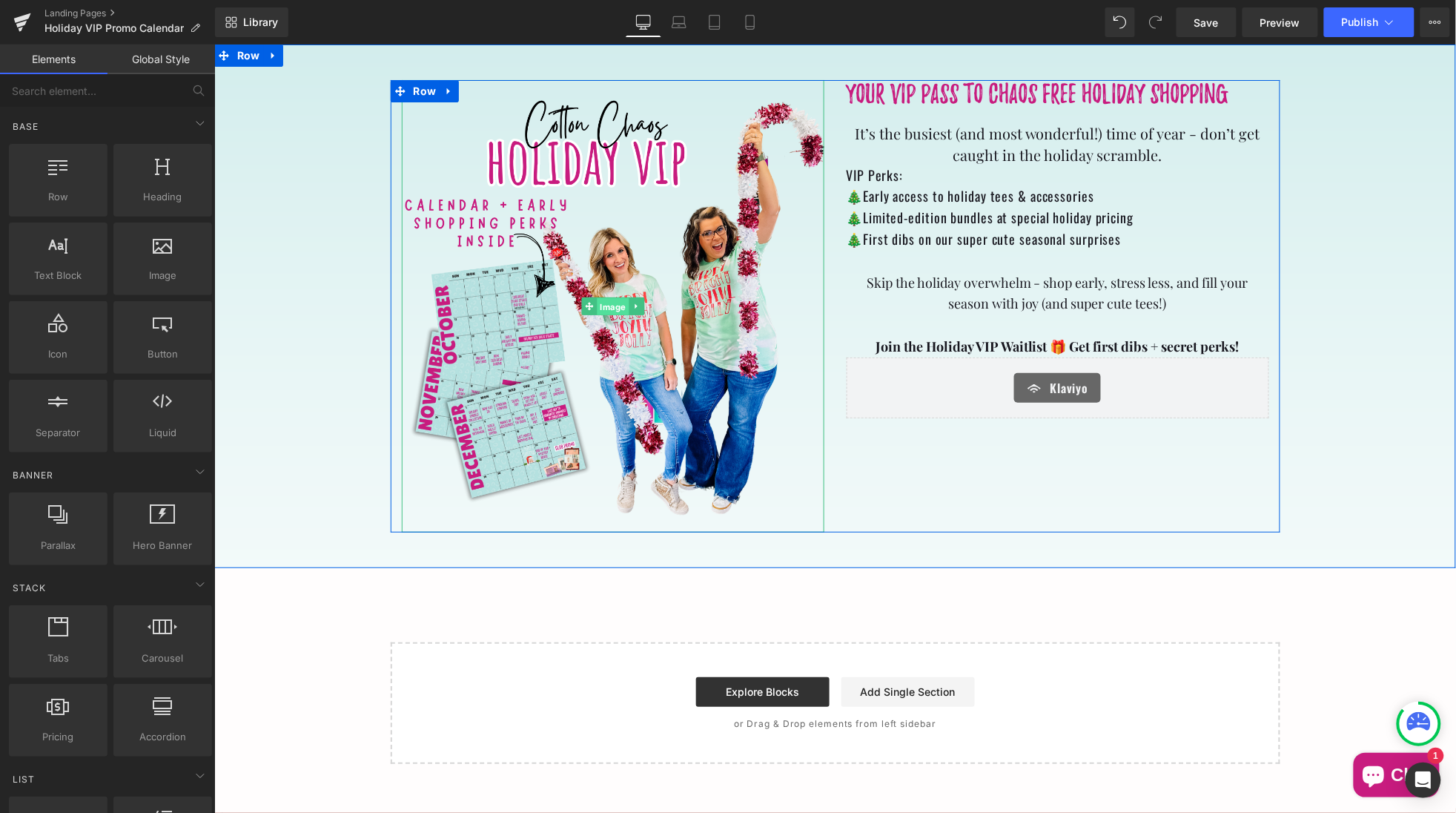
click at [612, 298] on span "Image" at bounding box center [612, 306] width 32 height 18
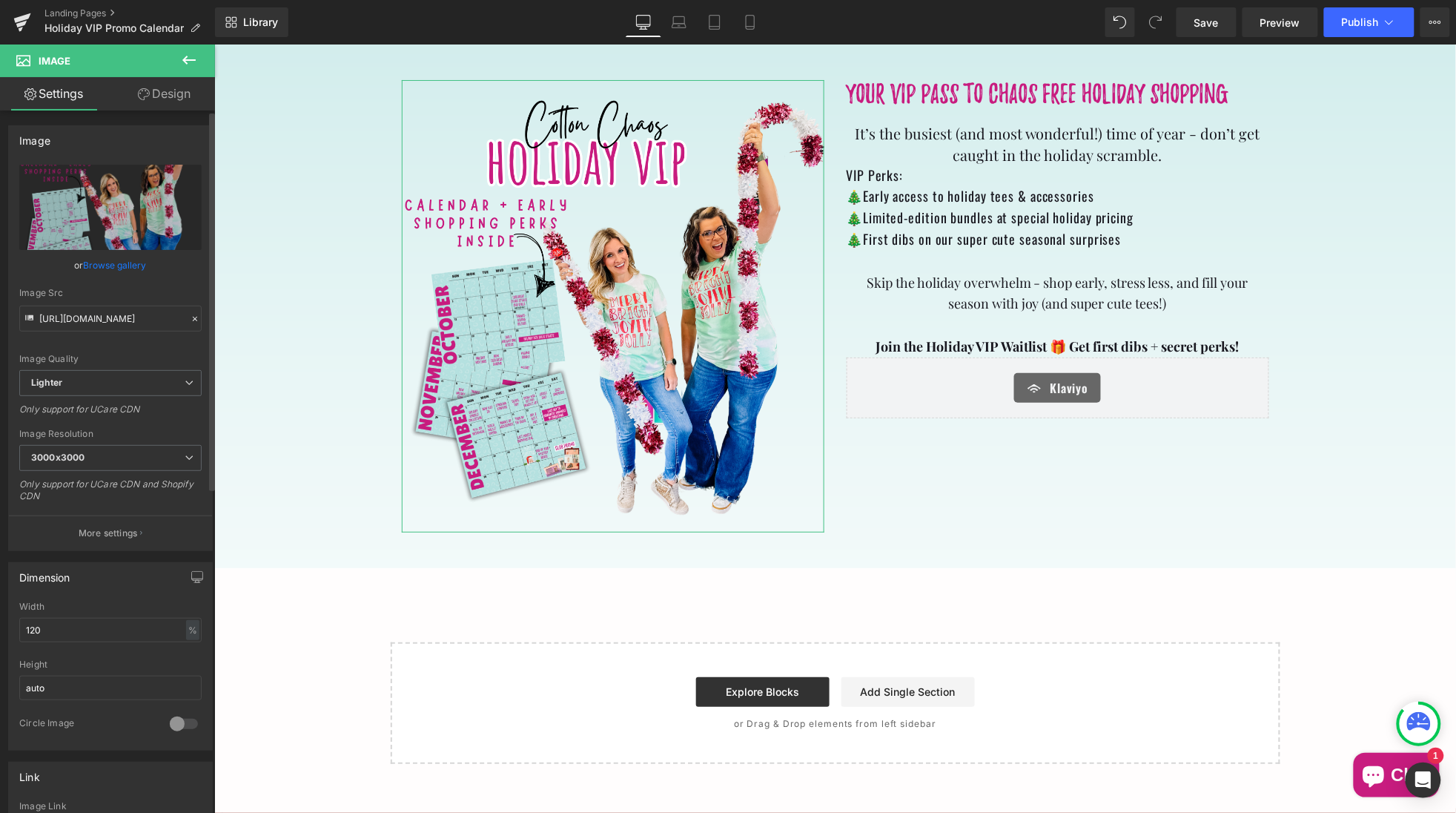
click at [128, 266] on link "Browse gallery" at bounding box center [115, 265] width 63 height 26
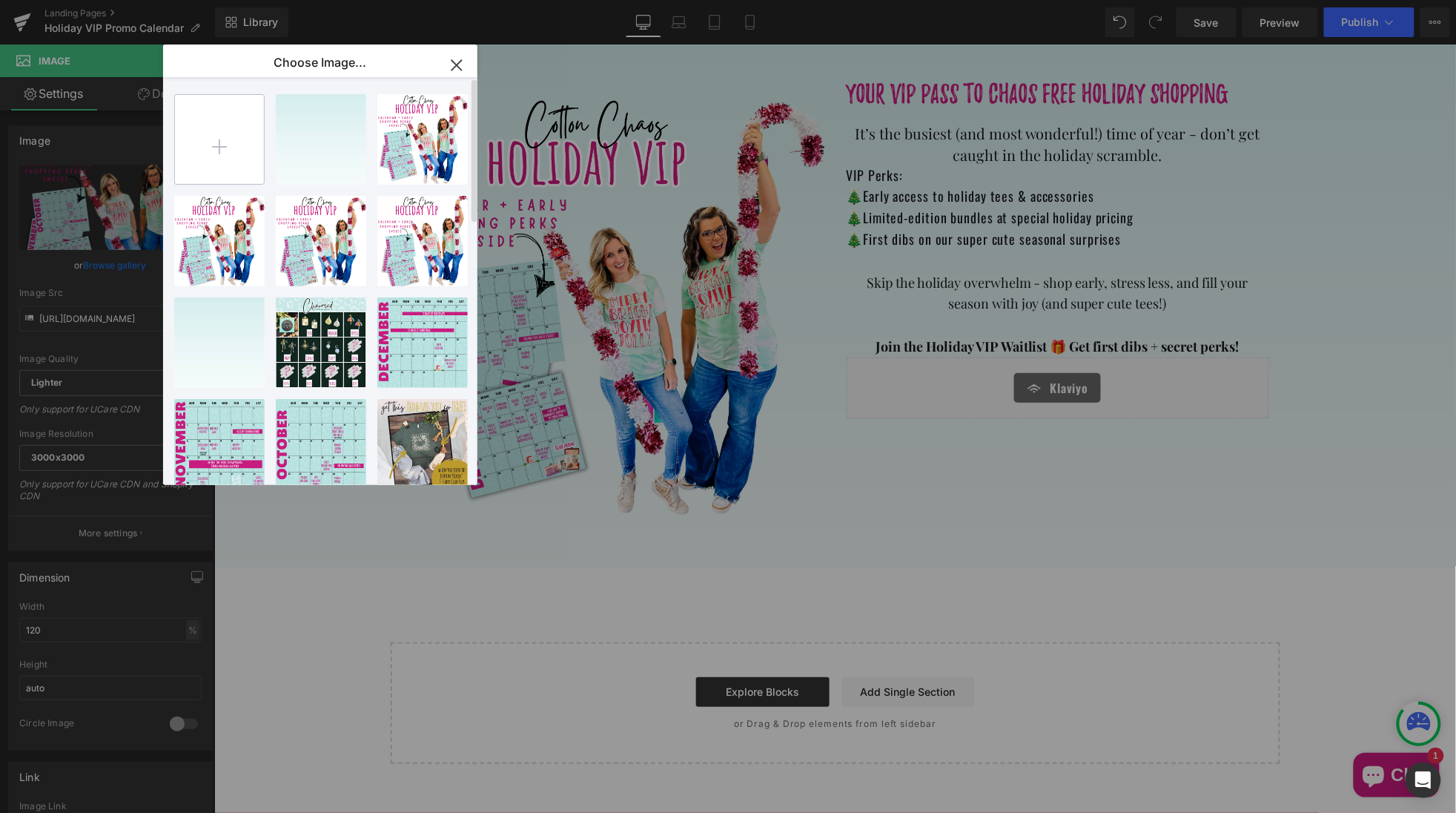
click at [231, 177] on input "file" at bounding box center [219, 140] width 89 height 89
click at [230, 151] on input "file" at bounding box center [219, 140] width 89 height 89
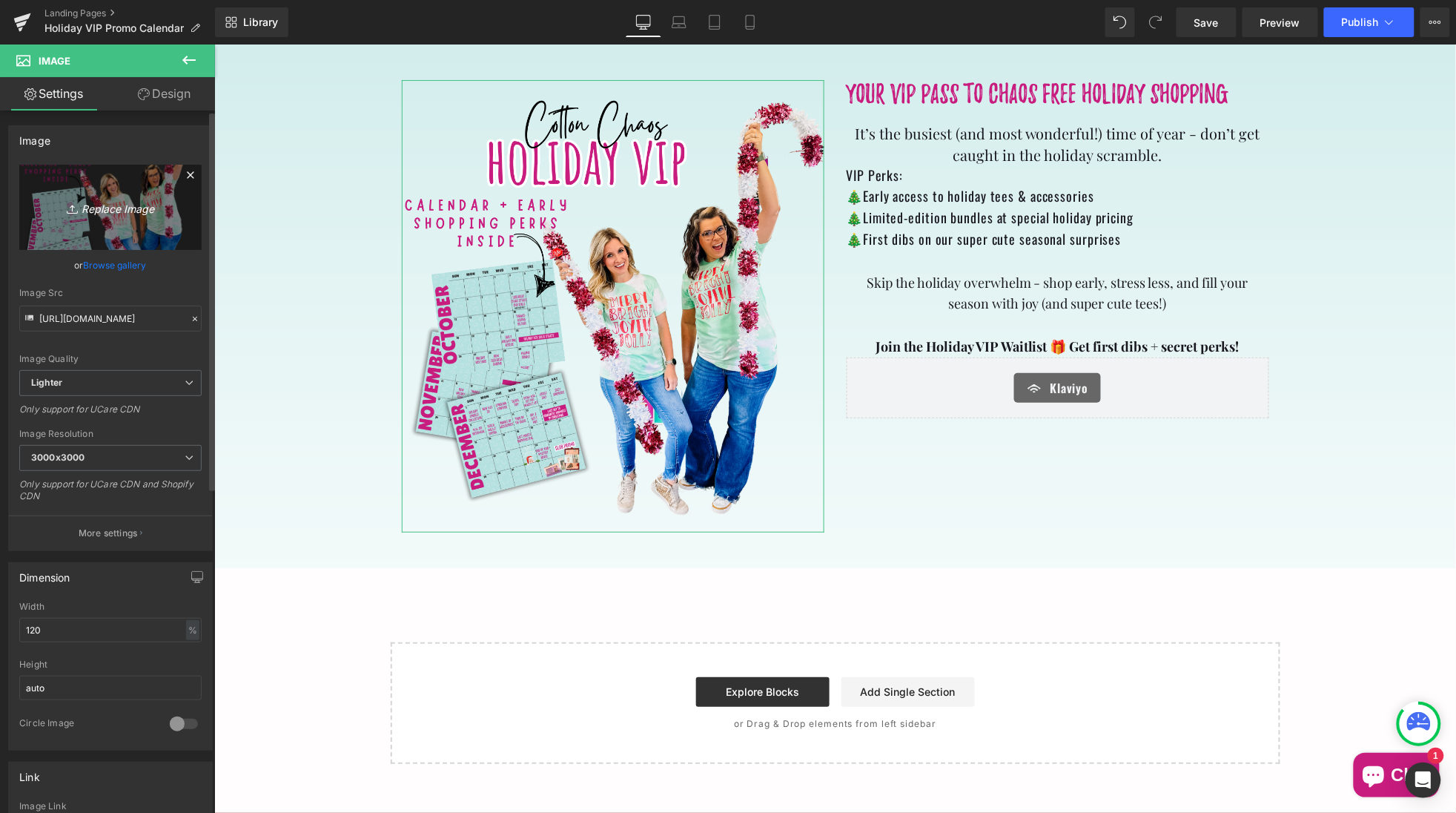
click at [123, 211] on icon "Replace Image" at bounding box center [110, 207] width 119 height 18
